Goal: Task Accomplishment & Management: Complete application form

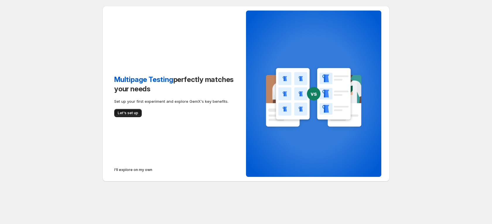
click at [132, 113] on span "Let's set up" at bounding box center [128, 113] width 20 height 5
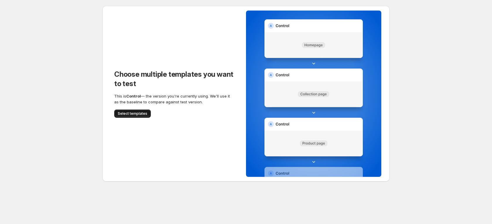
click at [134, 117] on button "Select templates" at bounding box center [132, 114] width 37 height 8
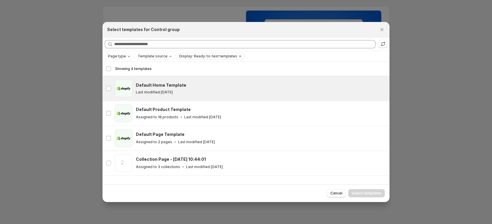
click at [180, 97] on div "index Default Home Template Last modified 21 days ago" at bounding box center [245, 88] width 287 height 25
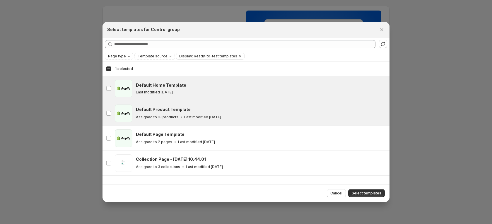
click at [184, 115] on div "Assigned to 18 products Last modified 2 months ago" at bounding box center [260, 117] width 248 height 6
click at [382, 190] on button "Select templates" at bounding box center [366, 193] width 37 height 8
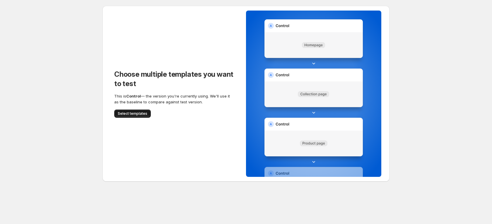
click at [129, 115] on span "Select templates" at bounding box center [133, 113] width 30 height 5
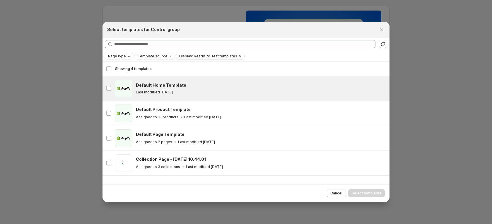
click at [131, 87] on span ":r42:" at bounding box center [124, 89] width 18 height 18
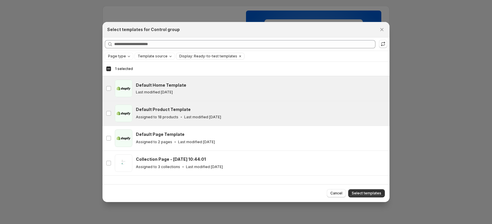
click at [164, 110] on h3 "Default Product Template" at bounding box center [163, 110] width 55 height 6
click at [368, 191] on span "Select templates" at bounding box center [367, 193] width 30 height 5
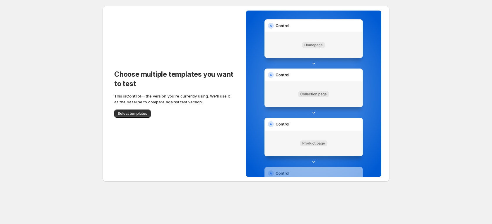
click at [111, 104] on div "Choose multiple templates you want to test This is Control — the version you're…" at bounding box center [173, 94] width 143 height 176
click at [127, 114] on span "Select templates" at bounding box center [133, 113] width 30 height 5
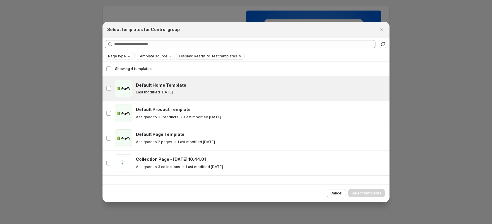
click at [170, 91] on p "Last modified 21 days ago" at bounding box center [154, 92] width 37 height 5
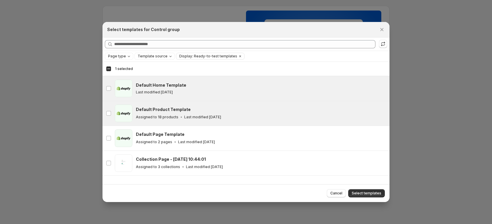
click at [178, 113] on div "Default Product Template Assigned to 18 products Last modified 2 months ago" at bounding box center [260, 113] width 248 height 13
click at [377, 195] on span "Select templates" at bounding box center [367, 193] width 30 height 5
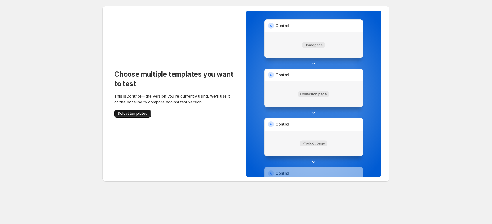
click at [127, 112] on span "Select templates" at bounding box center [133, 113] width 30 height 5
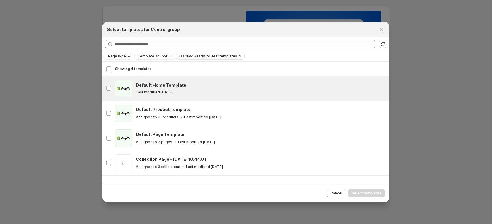
click at [170, 91] on p "Last modified [DATE]" at bounding box center [154, 92] width 37 height 5
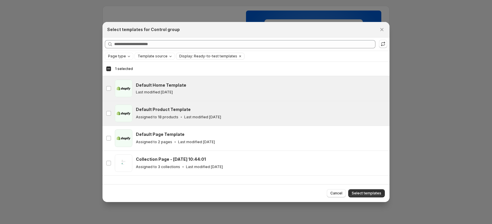
click at [169, 111] on h3 "Default Product Template" at bounding box center [163, 110] width 55 height 6
click at [376, 190] on button "Select templates" at bounding box center [366, 193] width 37 height 8
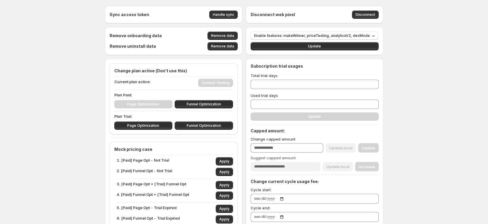
scroll to position [44, 0]
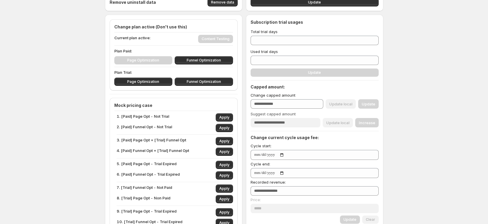
click at [53, 86] on div "Sync access token Handle sync Disconnect web pixel Disconnect Remove onboarding…" at bounding box center [244, 215] width 488 height 518
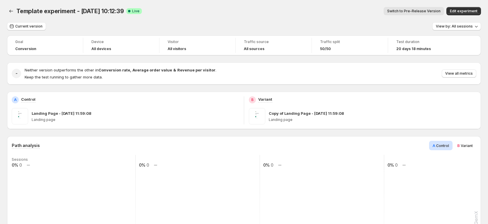
scroll to position [44, 0]
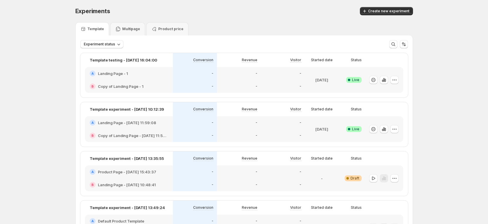
click at [125, 130] on div "B Copy of Landing Page - Sep 5, 11:59:08" at bounding box center [129, 135] width 88 height 13
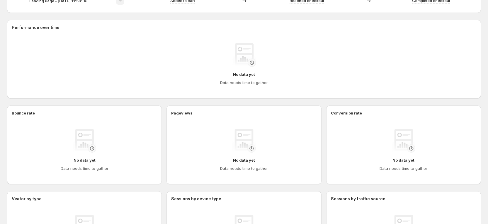
scroll to position [224, 0]
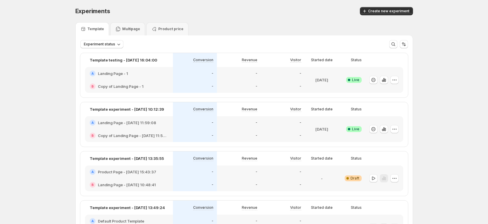
click at [155, 77] on div "A Landing Page - 1" at bounding box center [129, 73] width 88 height 13
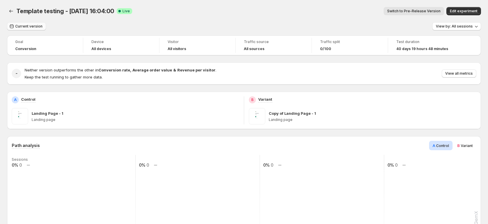
click at [37, 27] on span "Current version" at bounding box center [28, 26] width 27 height 5
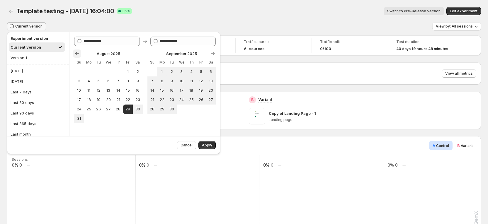
click at [73, 53] on button "Show previous month, July 2025" at bounding box center [77, 53] width 8 height 8
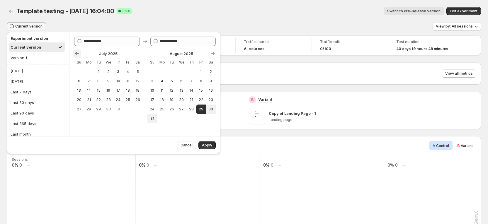
click at [73, 53] on button "Show previous month, June 2025" at bounding box center [77, 53] width 8 height 8
click at [85, 52] on div at bounding box center [144, 54] width 141 height 6
click at [87, 52] on div at bounding box center [144, 54] width 141 height 6
click at [124, 71] on button "2" at bounding box center [128, 71] width 10 height 9
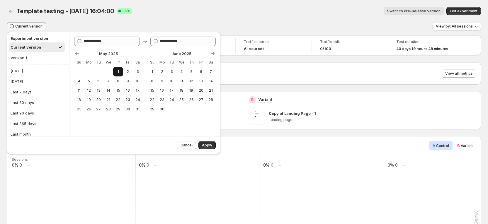
type input "**********"
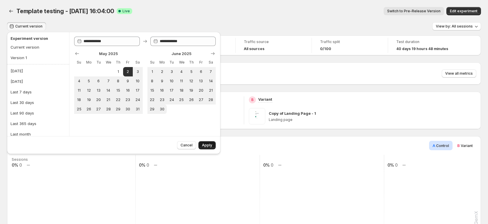
click at [206, 146] on span "Apply" at bounding box center [207, 145] width 10 height 5
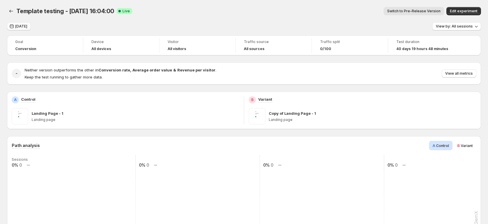
click at [27, 25] on span "May 02, 2025" at bounding box center [21, 26] width 12 height 5
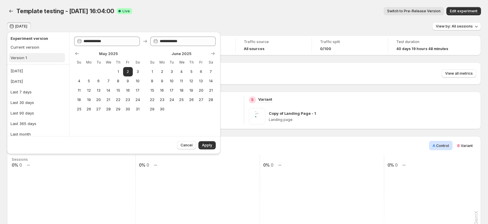
click at [19, 59] on div "Version 1" at bounding box center [19, 58] width 16 height 6
type input "**********"
click at [207, 143] on span "Apply" at bounding box center [207, 145] width 10 height 5
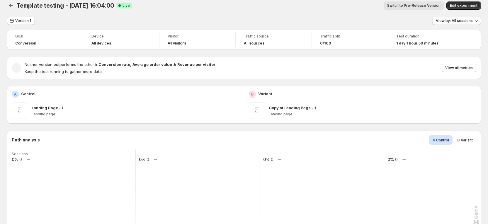
scroll to position [4, 0]
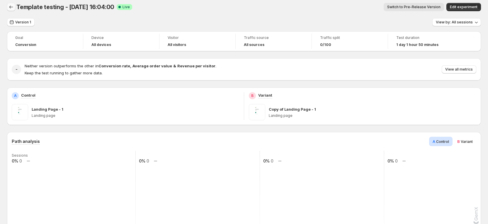
click at [13, 6] on icon "Back" at bounding box center [11, 7] width 6 height 6
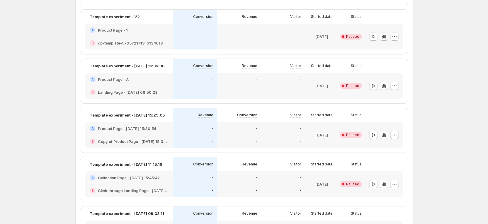
scroll to position [487, 0]
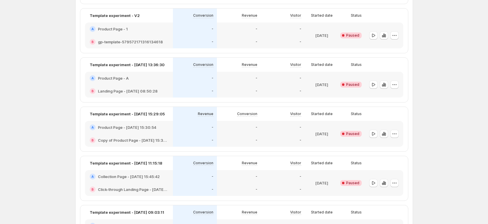
click at [139, 177] on h2 "Collection Page - Aug 28, 15:45:42" at bounding box center [129, 177] width 62 height 6
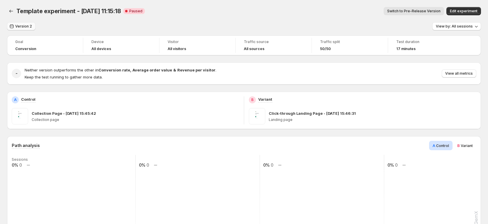
click at [20, 25] on span "Version 2" at bounding box center [23, 26] width 17 height 5
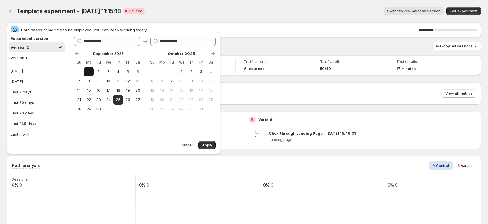
click at [91, 75] on button "1" at bounding box center [89, 71] width 10 height 9
type input "**********"
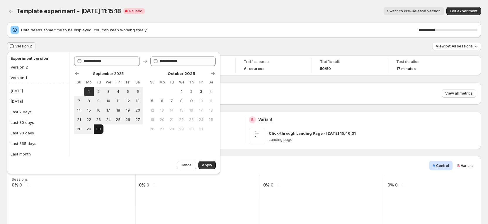
click at [96, 129] on span "30" at bounding box center [98, 129] width 5 height 5
type input "**********"
click at [207, 163] on span "Apply" at bounding box center [207, 165] width 10 height 5
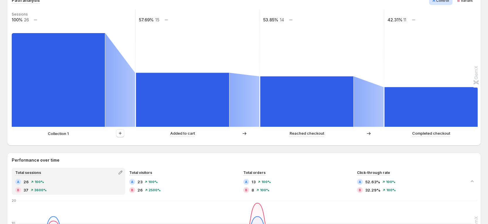
scroll to position [132, 0]
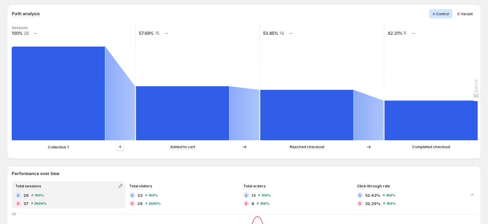
click at [57, 149] on p "Collection 1" at bounding box center [58, 147] width 21 height 6
click at [84, 152] on div "Collection 1 Added to cart Reached checkout Completed checkout" at bounding box center [243, 149] width 463 height 12
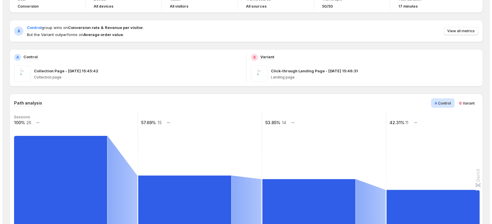
scroll to position [0, 0]
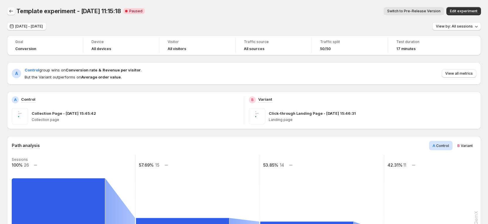
click at [11, 12] on icon "Back" at bounding box center [11, 11] width 6 height 6
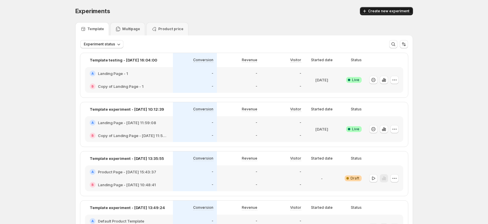
click at [385, 12] on span "Create new experiment" at bounding box center [388, 11] width 41 height 5
